Goal: Task Accomplishment & Management: Complete application form

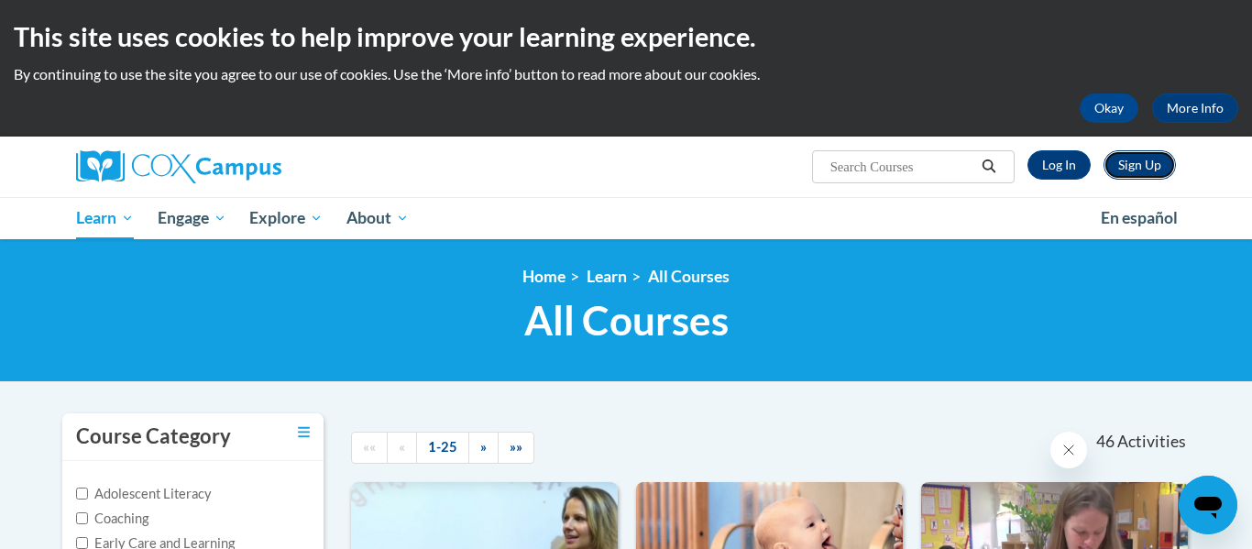
click at [1153, 159] on link "Sign Up" at bounding box center [1139, 164] width 72 height 29
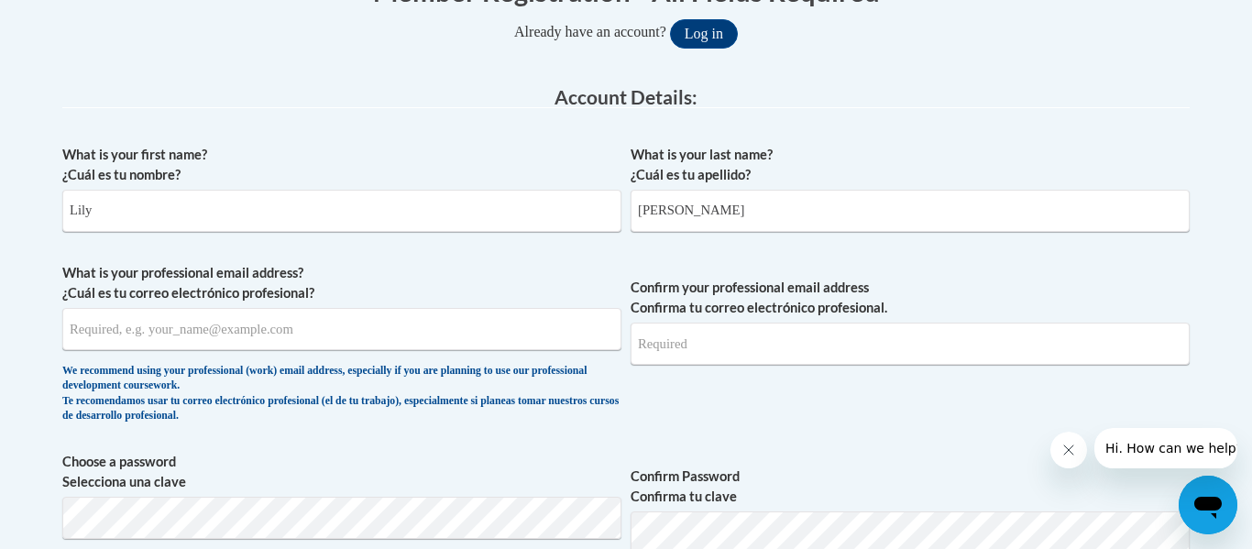
type input "[PERSON_NAME]"
click at [441, 334] on input "What is your professional email address? ¿Cuál es tu correo electrónico profesi…" at bounding box center [341, 329] width 559 height 42
type input "[EMAIL_ADDRESS][DOMAIN_NAME]"
